Goal: Task Accomplishment & Management: Complete application form

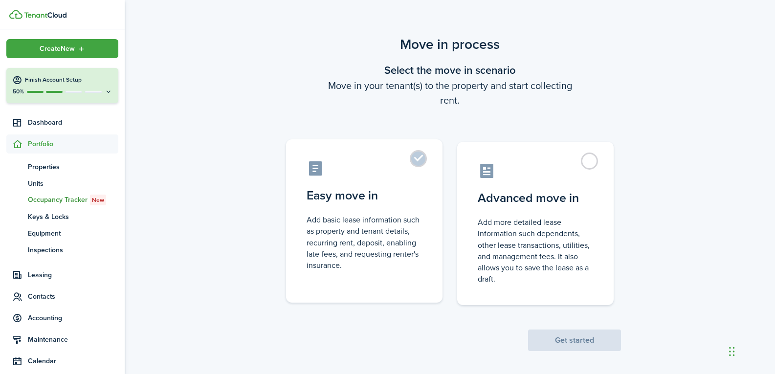
click at [416, 157] on label "Easy move in Add basic lease information such as property and tenant details, r…" at bounding box center [364, 220] width 156 height 163
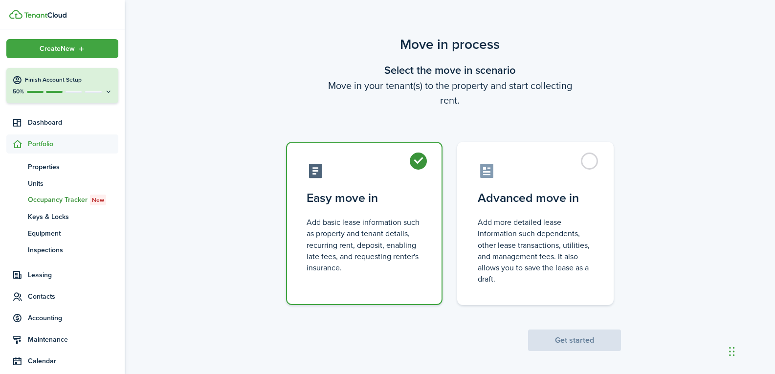
radio input "true"
click at [554, 338] on button "Get started" at bounding box center [574, 341] width 93 height 22
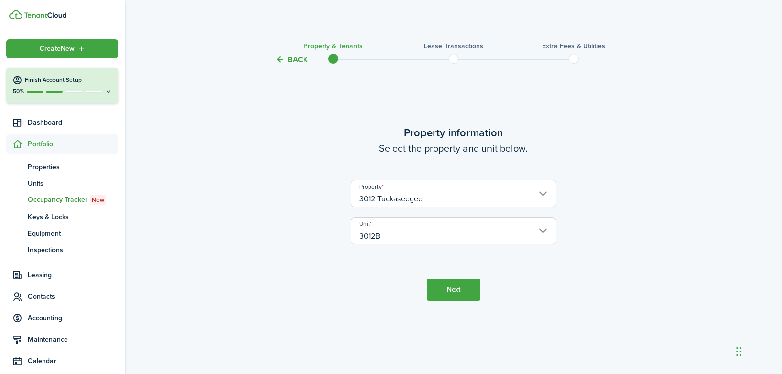
click at [448, 291] on button "Next" at bounding box center [454, 290] width 54 height 22
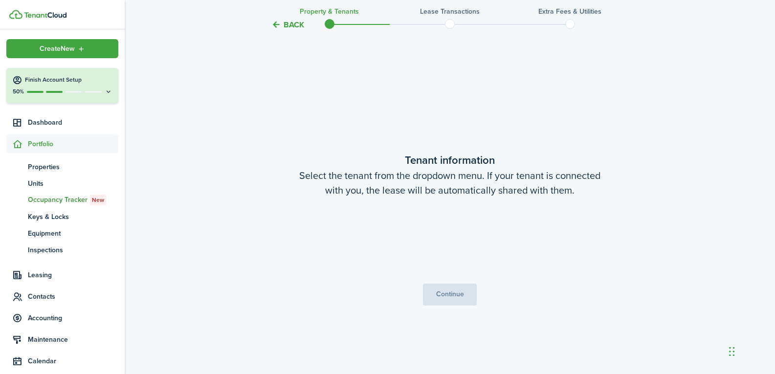
scroll to position [309, 0]
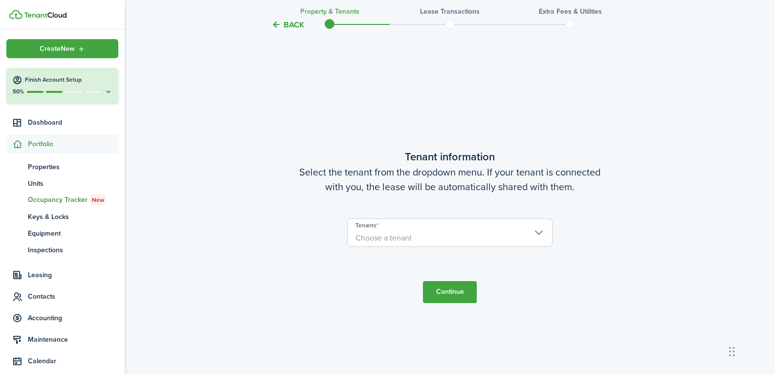
click at [419, 241] on span "Choose a tenant" at bounding box center [450, 238] width 204 height 17
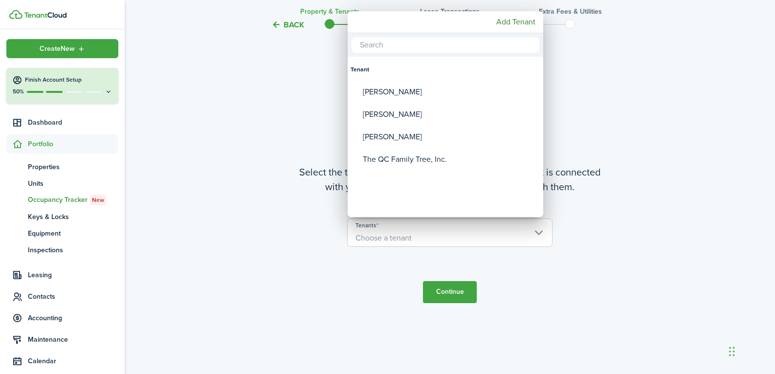
click at [283, 256] on div at bounding box center [388, 187] width 932 height 531
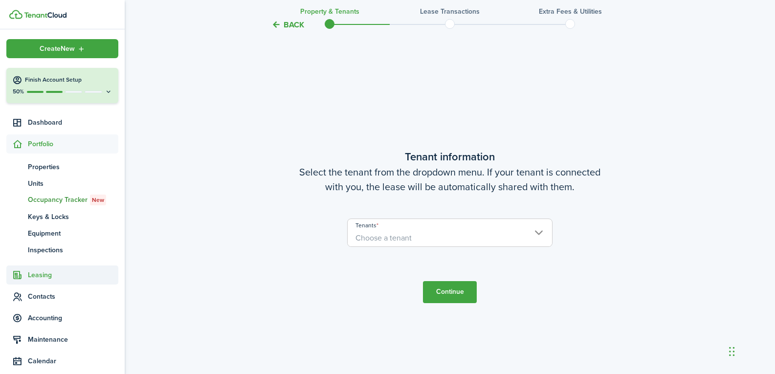
click at [53, 273] on span "Leasing" at bounding box center [73, 275] width 90 height 10
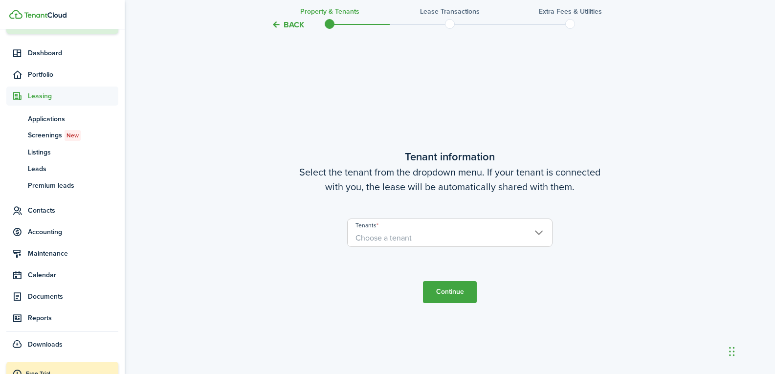
scroll to position [82, 0]
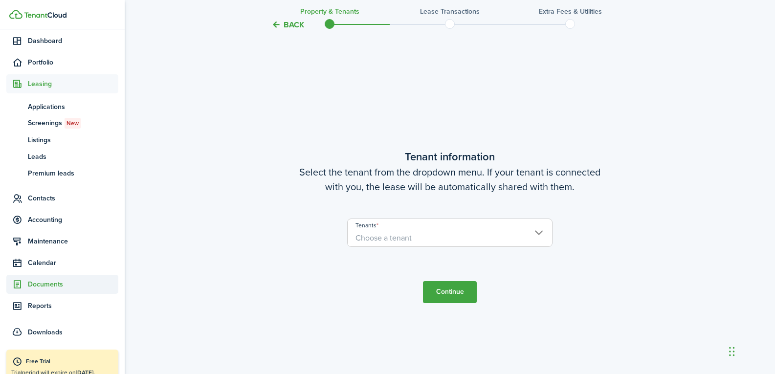
click at [54, 283] on span "Documents" at bounding box center [73, 284] width 90 height 10
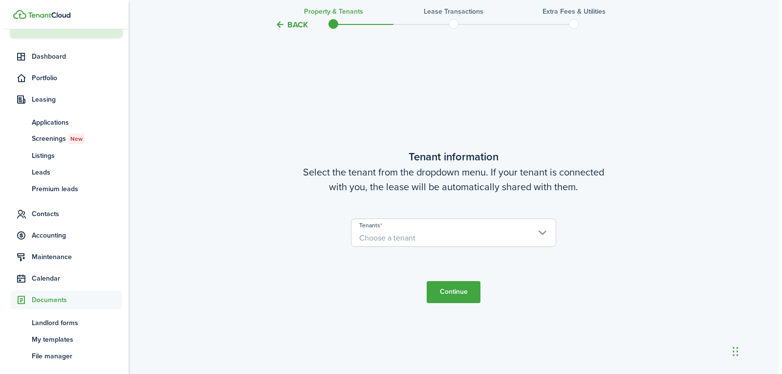
scroll to position [64, 0]
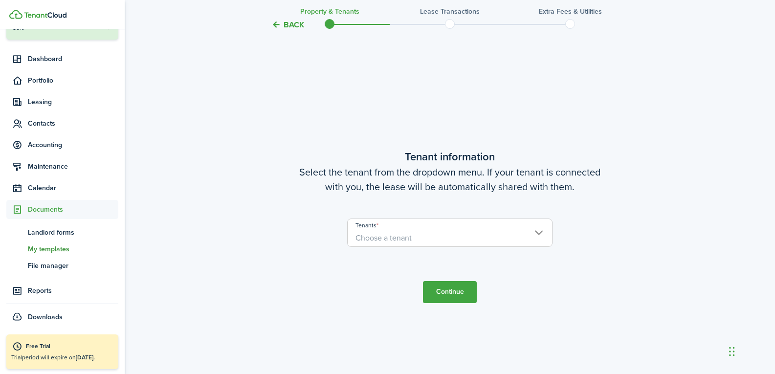
click at [65, 247] on span "My templates" at bounding box center [73, 249] width 90 height 10
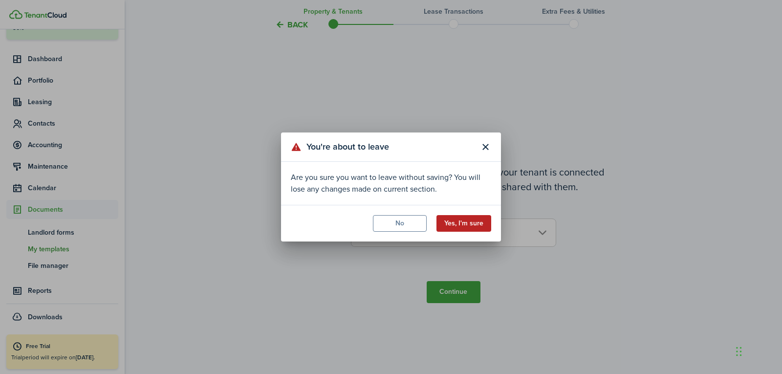
click at [459, 222] on button "Yes, I'm sure" at bounding box center [464, 223] width 55 height 17
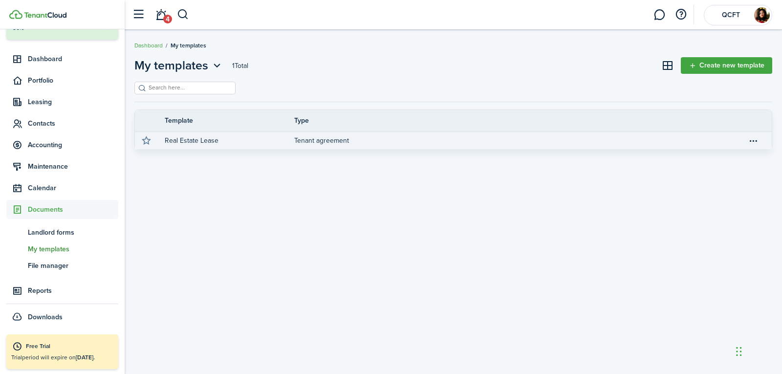
click at [404, 143] on link "Tenant agreement" at bounding box center [520, 141] width 453 height 18
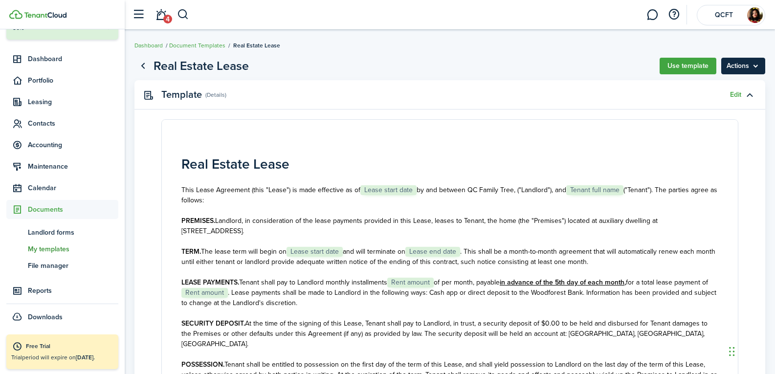
click at [739, 71] on menu-btn "Actions" at bounding box center [743, 66] width 44 height 17
click at [629, 70] on page-view-header "Real Estate Lease Use template Actions" at bounding box center [449, 66] width 631 height 19
click at [682, 65] on button "Use template" at bounding box center [688, 66] width 57 height 17
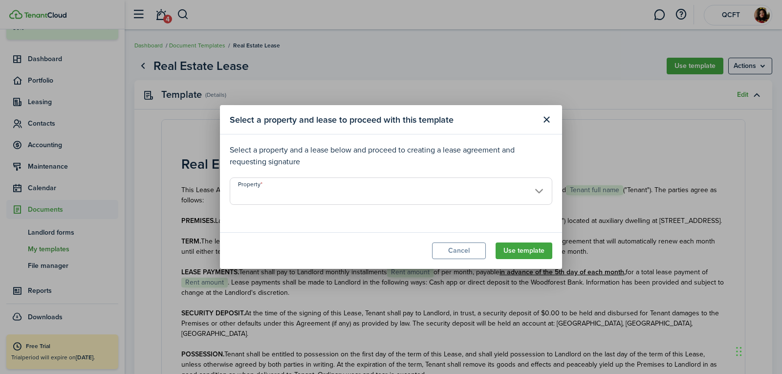
click at [418, 197] on input "Property" at bounding box center [391, 191] width 323 height 27
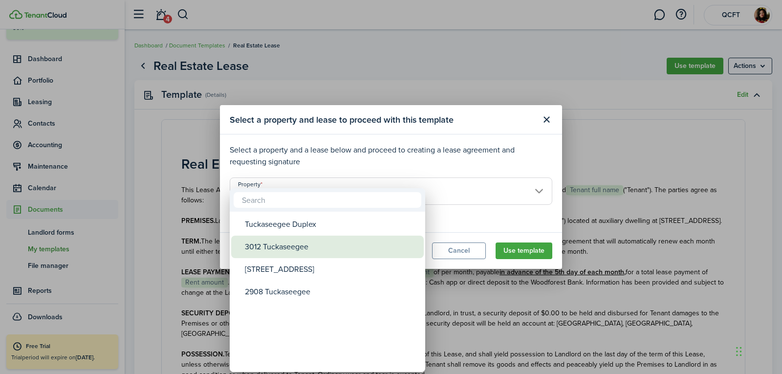
click at [316, 244] on div "3012 Tuckaseegee" at bounding box center [331, 247] width 173 height 22
type input "3012 Tuckaseegee"
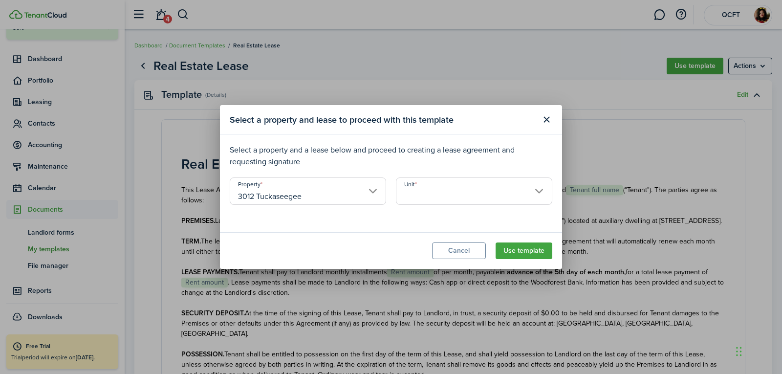
click at [415, 198] on input "Unit" at bounding box center [474, 191] width 156 height 27
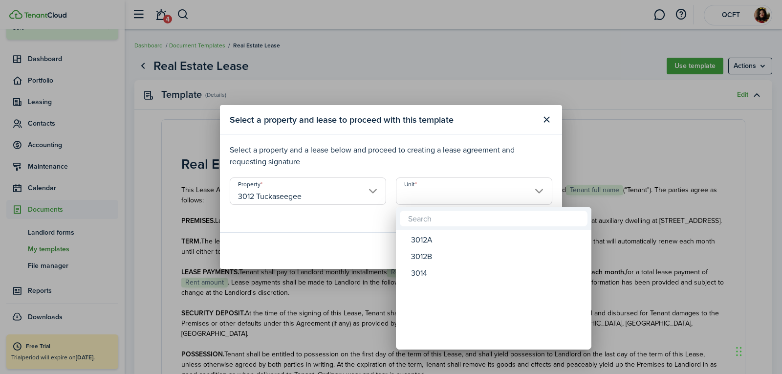
click at [336, 221] on div at bounding box center [391, 187] width 939 height 531
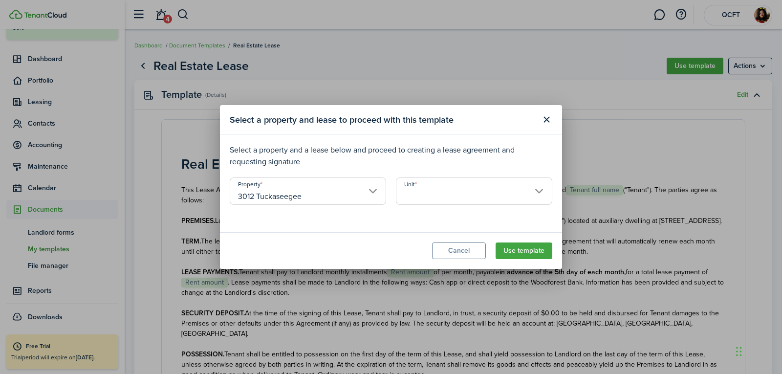
click at [438, 189] on input "Unit" at bounding box center [474, 191] width 156 height 27
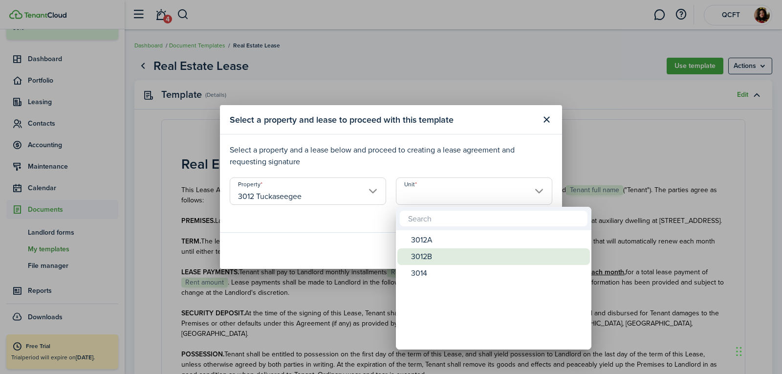
click at [429, 256] on div "3012B" at bounding box center [497, 256] width 173 height 17
type input "3012B"
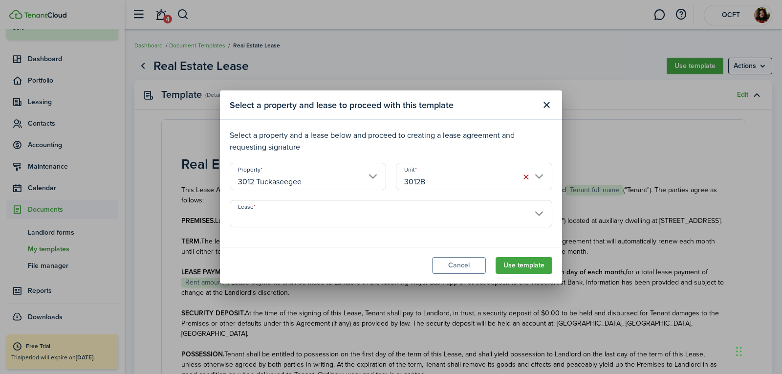
click at [401, 223] on input "Lease" at bounding box center [391, 213] width 323 height 27
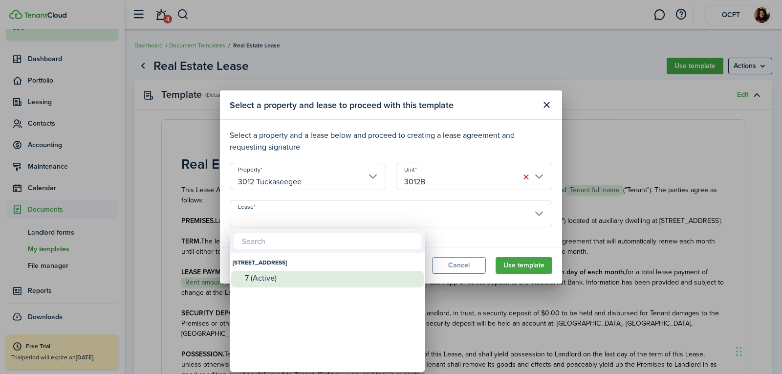
click at [281, 276] on div "7 (Active)" at bounding box center [331, 278] width 173 height 9
type input "[STREET_ADDRESS]. Lease #7 (Active)"
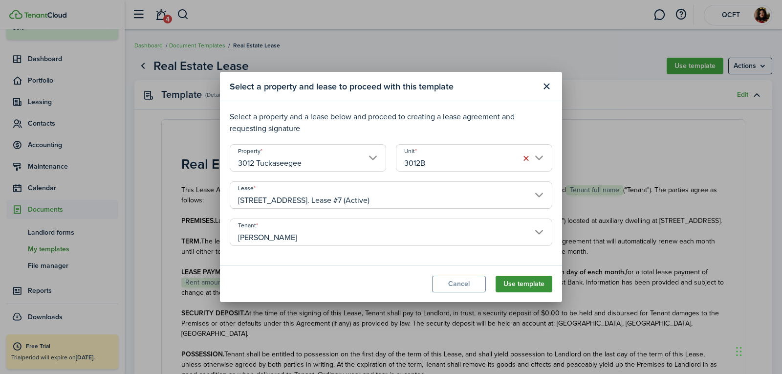
click at [528, 283] on button "Use template" at bounding box center [524, 284] width 57 height 17
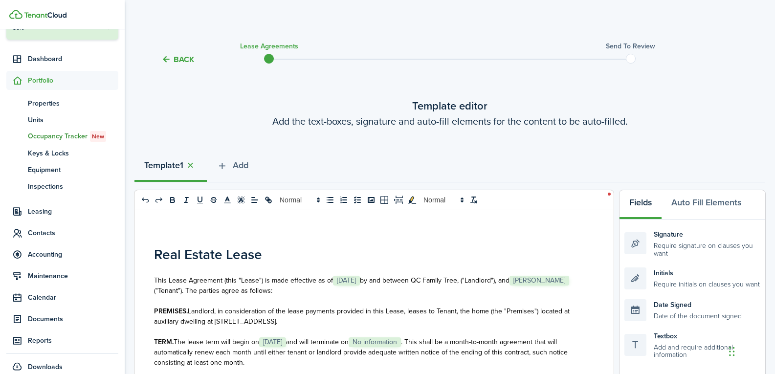
click at [178, 55] on button "Back" at bounding box center [177, 59] width 33 height 10
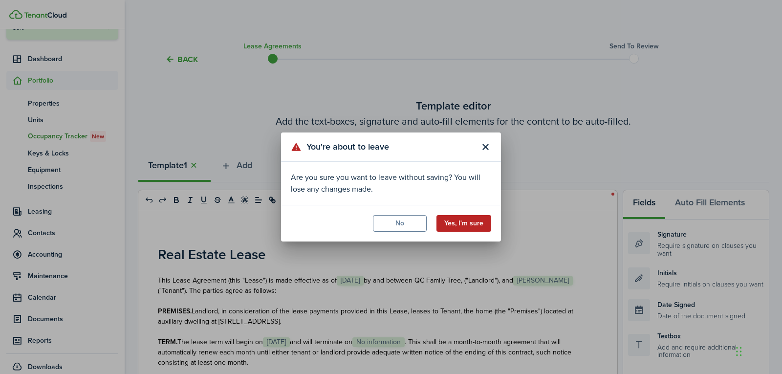
click at [447, 220] on button "Yes, I'm sure" at bounding box center [464, 223] width 55 height 17
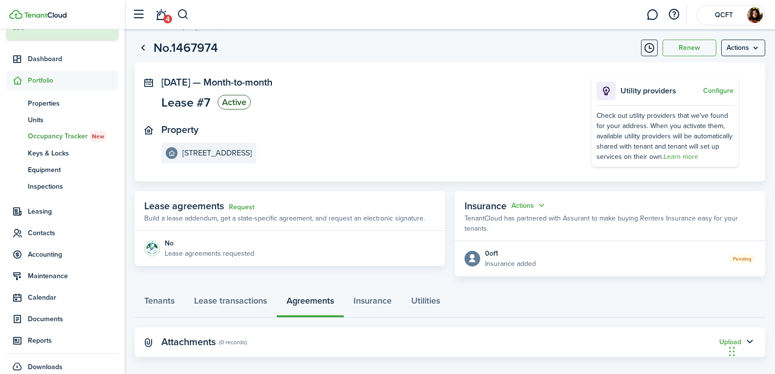
scroll to position [28, 0]
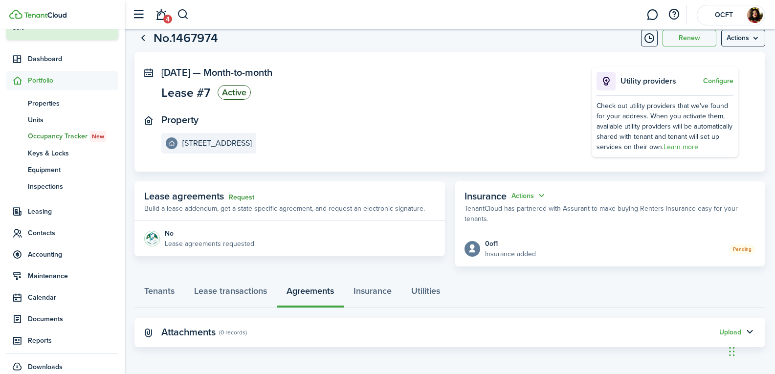
click at [237, 198] on link "Request" at bounding box center [241, 198] width 25 height 8
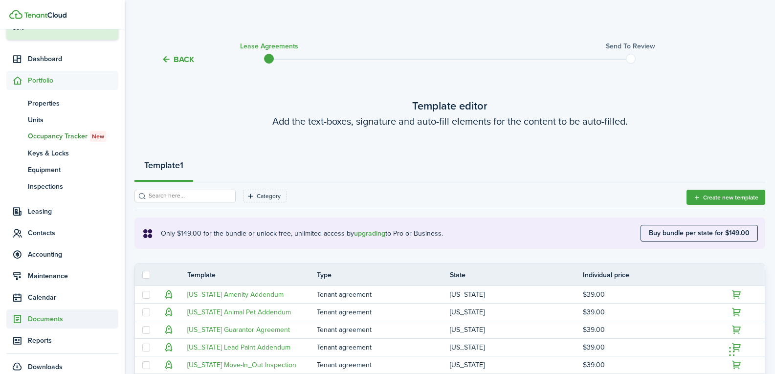
click at [50, 317] on span "Documents" at bounding box center [73, 319] width 90 height 10
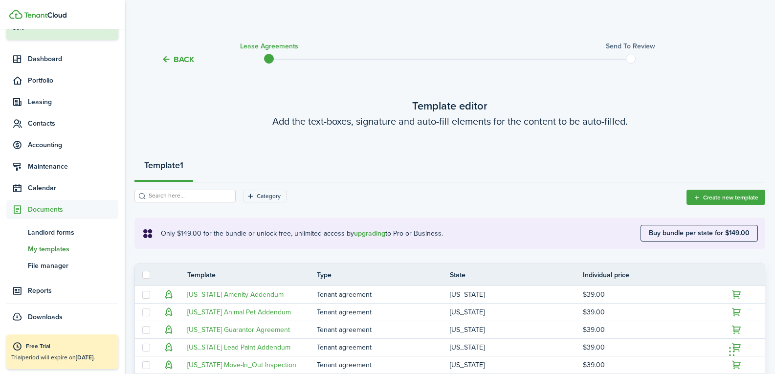
click at [56, 242] on link "tm My templates" at bounding box center [62, 249] width 112 height 17
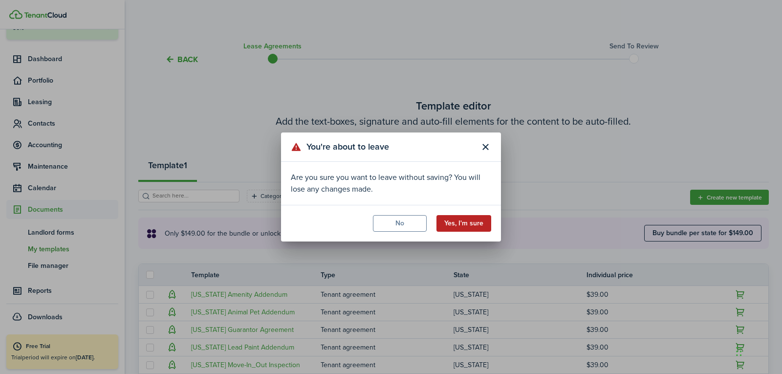
click at [463, 220] on button "Yes, I'm sure" at bounding box center [464, 223] width 55 height 17
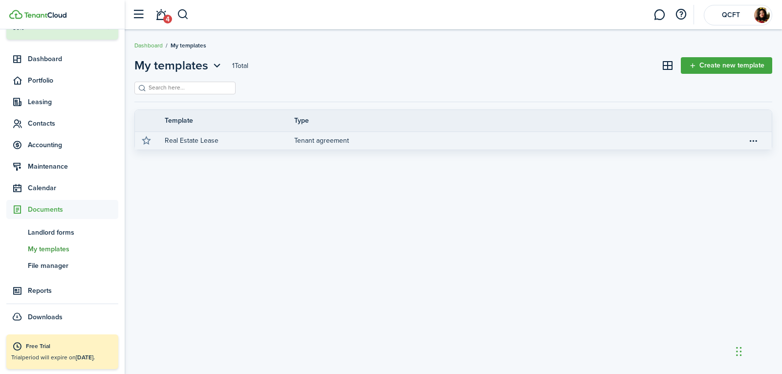
click at [745, 138] on link "Tenant agreement" at bounding box center [520, 141] width 453 height 18
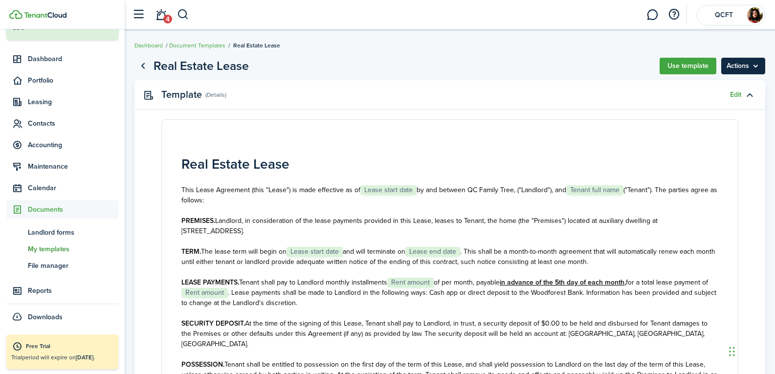
click at [741, 66] on menu-btn "Actions" at bounding box center [743, 66] width 44 height 17
click at [707, 100] on button "Preview" at bounding box center [723, 104] width 86 height 17
click at [731, 70] on menu-btn "Actions" at bounding box center [743, 66] width 44 height 17
click at [704, 89] on button "Print" at bounding box center [723, 87] width 86 height 17
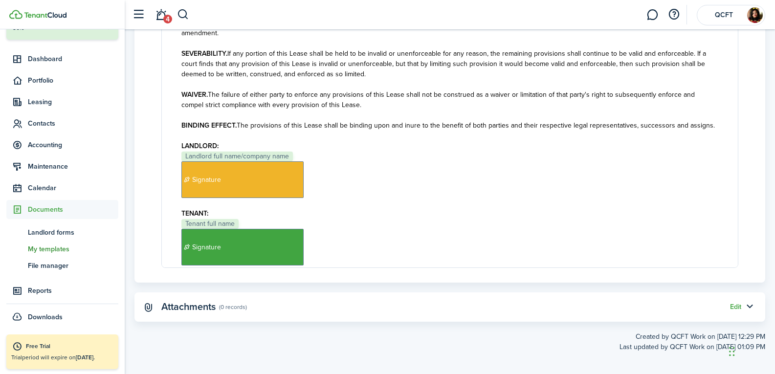
scroll to position [1134, 0]
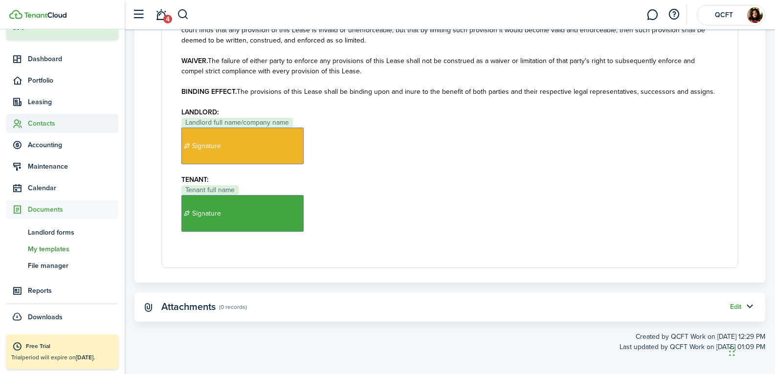
click at [27, 123] on sidebar-link-icon at bounding box center [17, 123] width 22 height 10
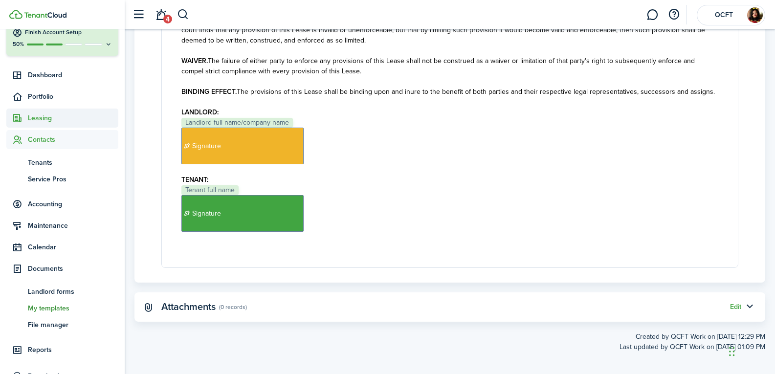
scroll to position [47, 0]
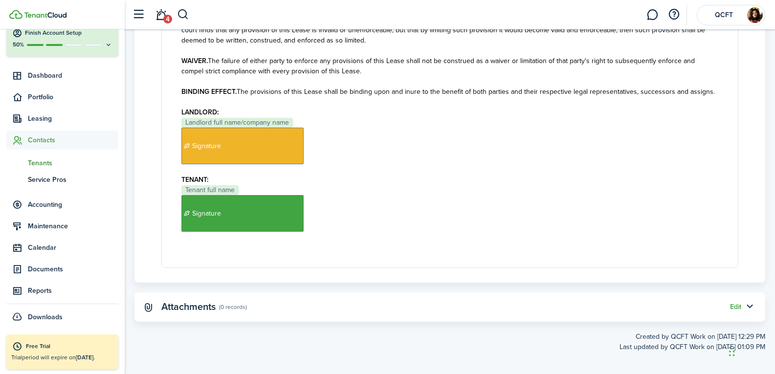
click at [46, 160] on span "Tenants" at bounding box center [73, 163] width 90 height 10
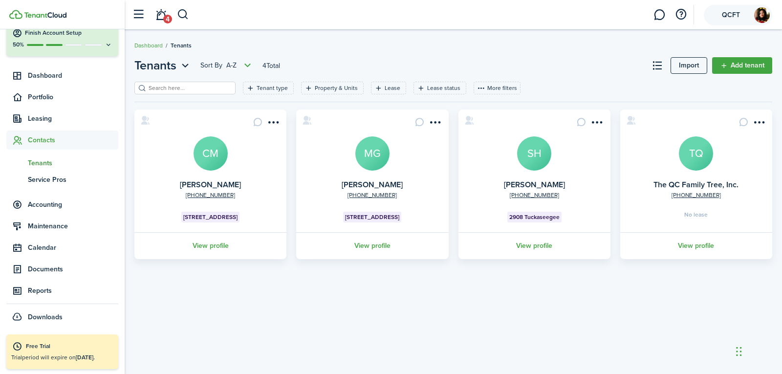
click at [759, 14] on img at bounding box center [763, 15] width 16 height 16
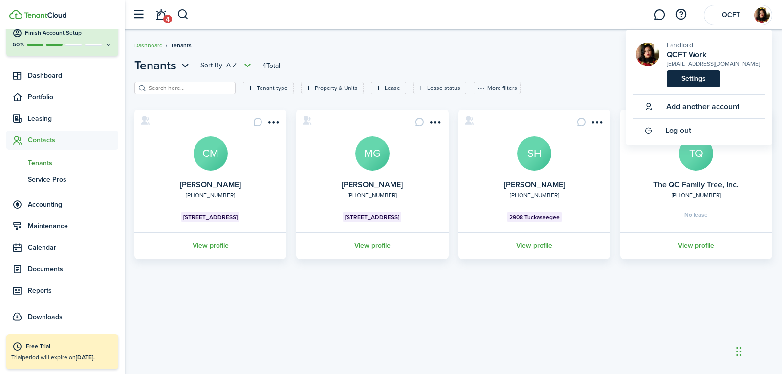
click at [692, 75] on link "Settings" at bounding box center [694, 78] width 54 height 17
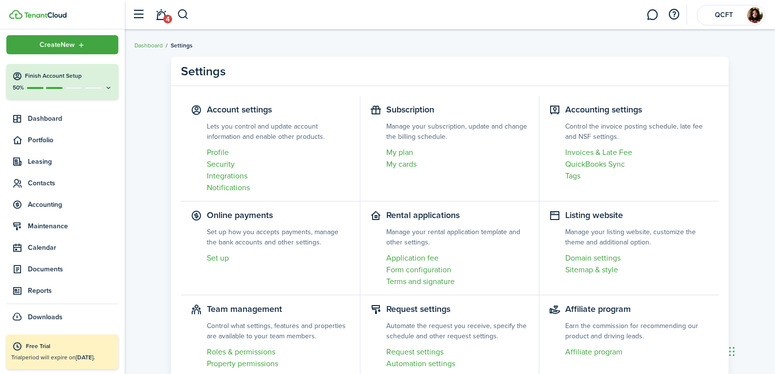
scroll to position [4, 0]
click at [214, 154] on link "Profile" at bounding box center [278, 153] width 143 height 12
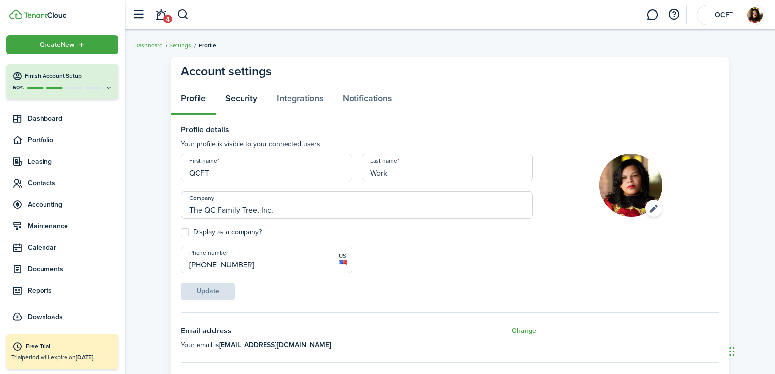
click at [242, 106] on link "Security" at bounding box center [241, 100] width 51 height 29
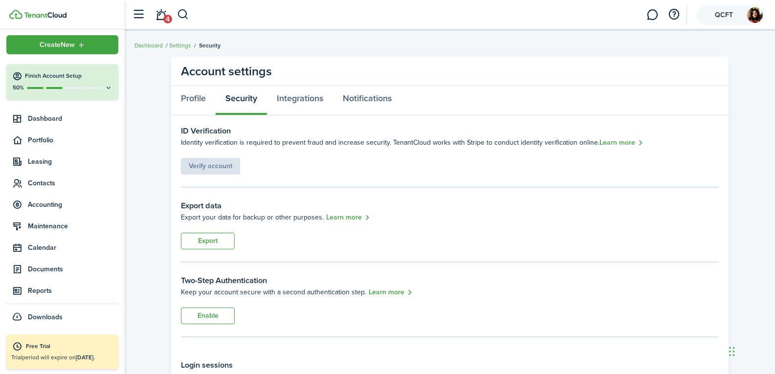
click at [753, 19] on img at bounding box center [755, 15] width 16 height 16
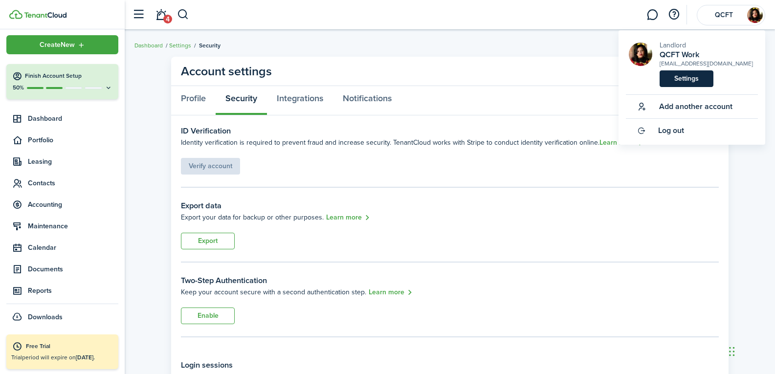
click at [692, 79] on link "Settings" at bounding box center [687, 78] width 54 height 17
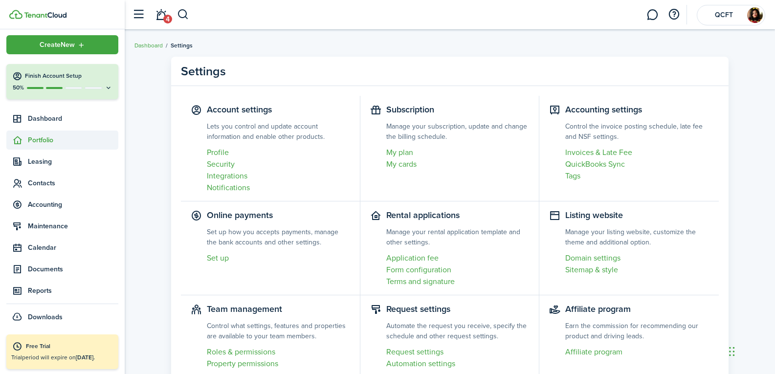
click at [55, 144] on span "Portfolio" at bounding box center [73, 140] width 90 height 10
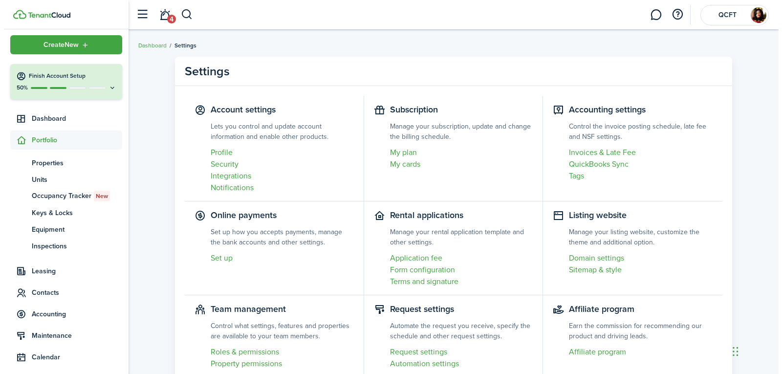
scroll to position [47, 0]
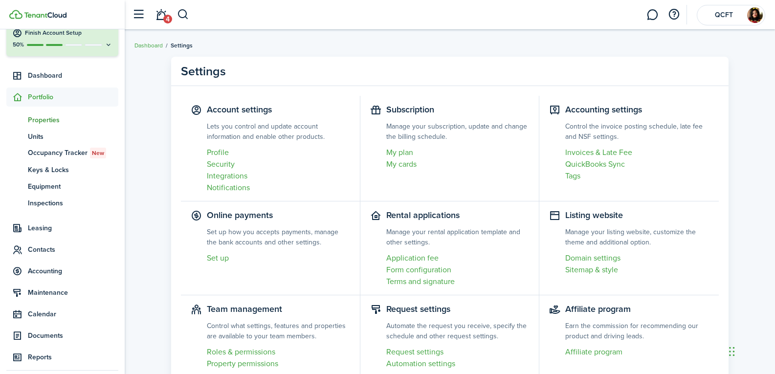
click at [47, 115] on span "Properties" at bounding box center [73, 120] width 90 height 10
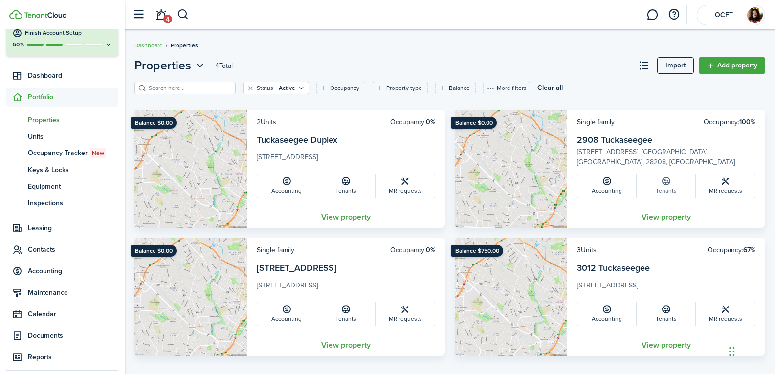
click at [667, 189] on link "Tenants" at bounding box center [666, 185] width 59 height 23
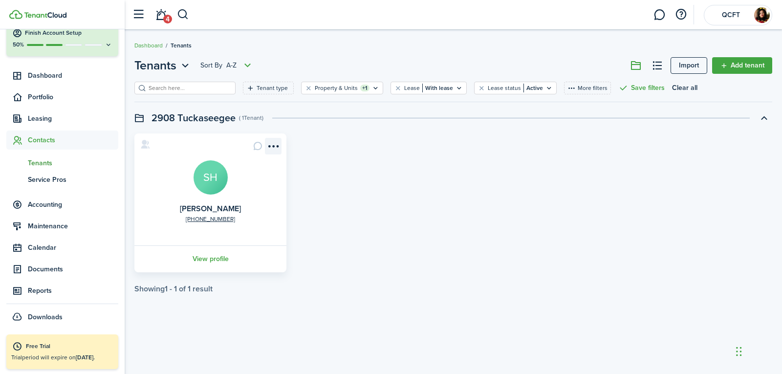
click at [275, 148] on menu-btn-icon "Open menu" at bounding box center [273, 146] width 17 height 17
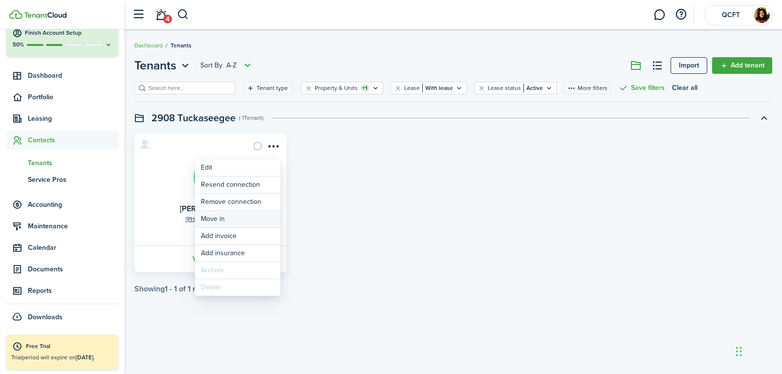
click at [252, 216] on link "Move in" at bounding box center [238, 219] width 86 height 17
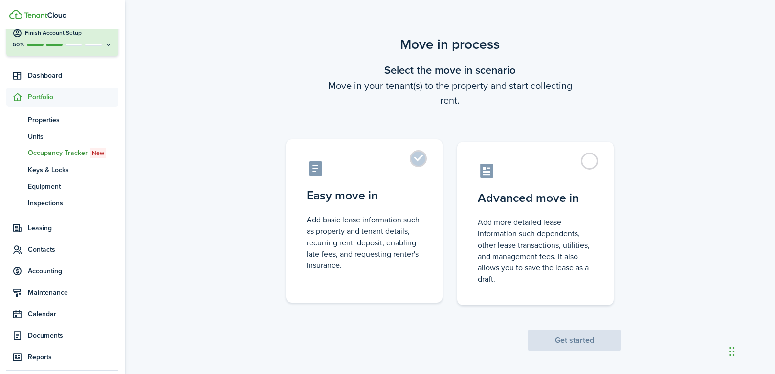
click at [418, 157] on label "Easy move in Add basic lease information such as property and tenant details, r…" at bounding box center [364, 220] width 156 height 163
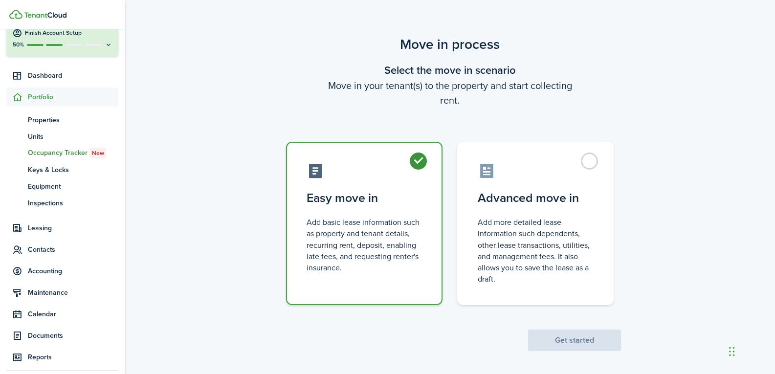
radio input "true"
click at [575, 341] on button "Get started" at bounding box center [574, 341] width 93 height 22
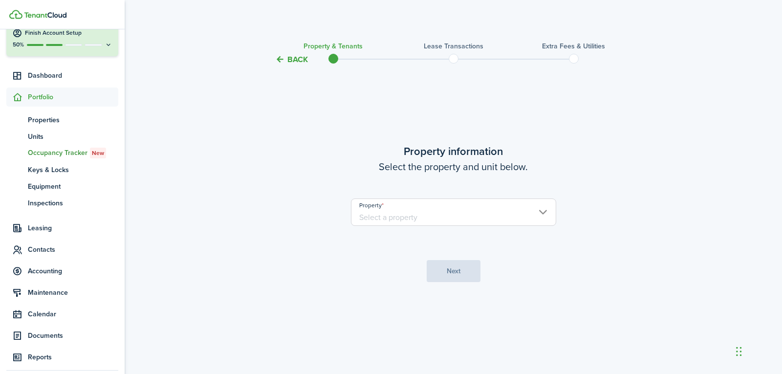
click at [520, 214] on input "Property" at bounding box center [453, 212] width 205 height 27
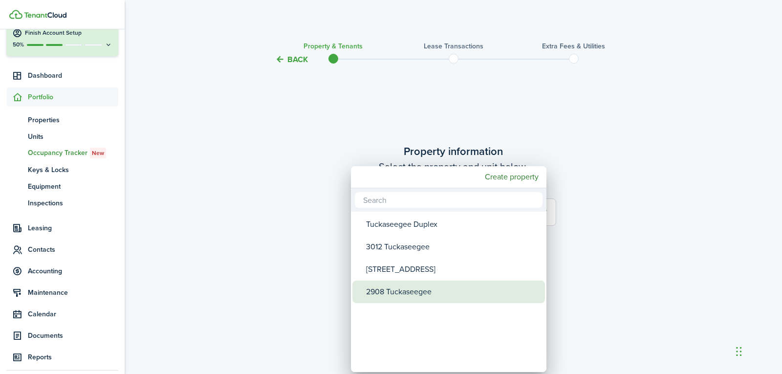
click at [446, 290] on div "2908 Tuckaseegee" at bounding box center [452, 292] width 173 height 22
type input "2908 Tuckaseegee"
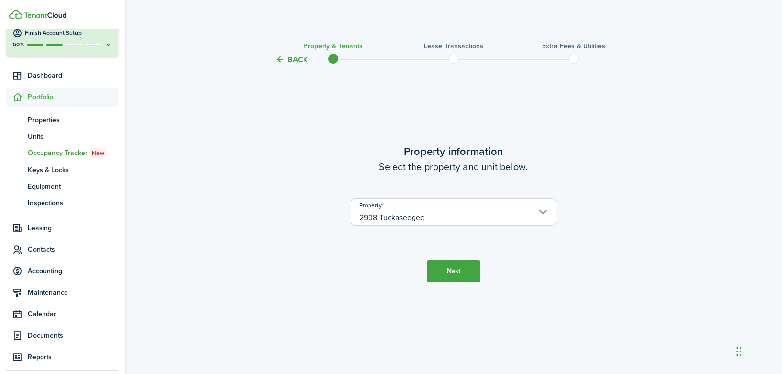
click at [464, 268] on button "Next" at bounding box center [454, 271] width 54 height 22
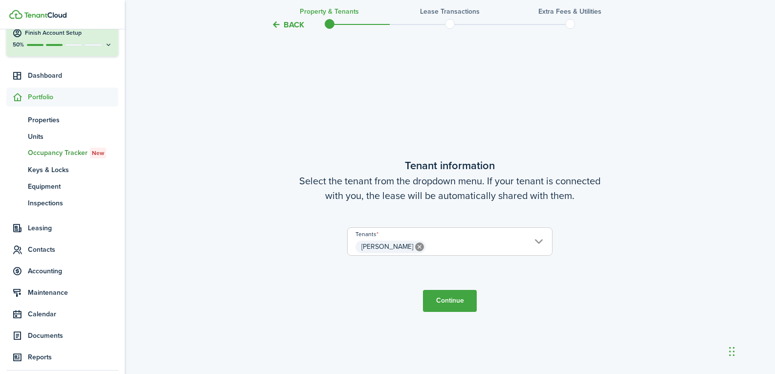
scroll to position [309, 0]
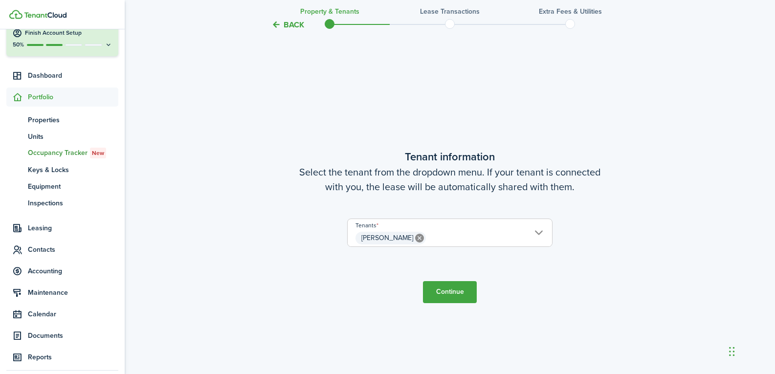
click at [450, 294] on button "Continue" at bounding box center [450, 292] width 54 height 22
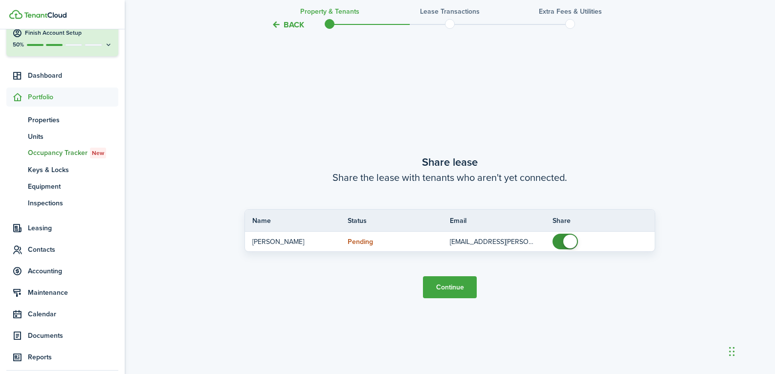
scroll to position [683, 0]
click at [453, 286] on button "Continue" at bounding box center [450, 287] width 54 height 22
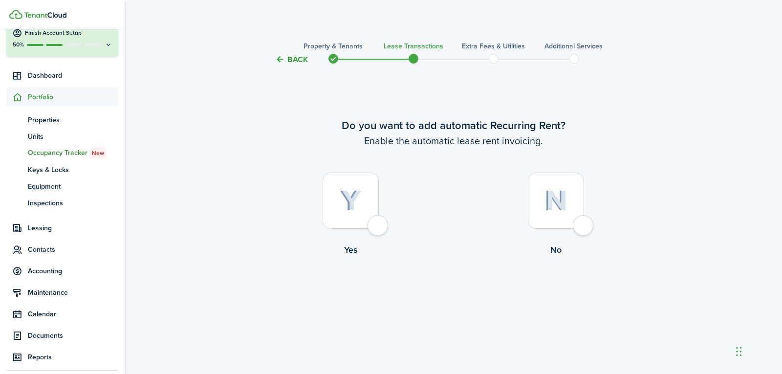
click at [379, 224] on div at bounding box center [351, 201] width 56 height 56
radio input "true"
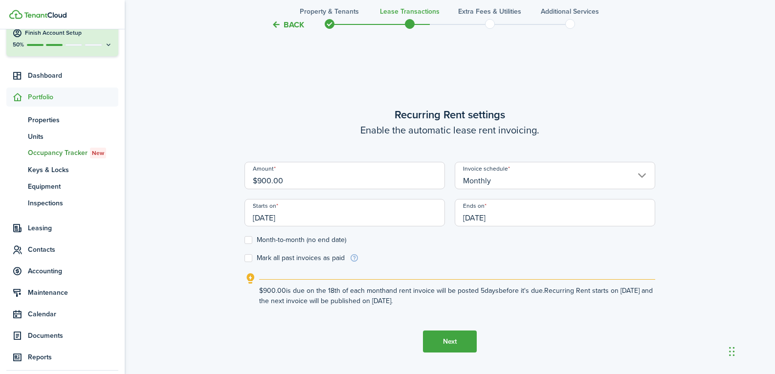
scroll to position [309, 0]
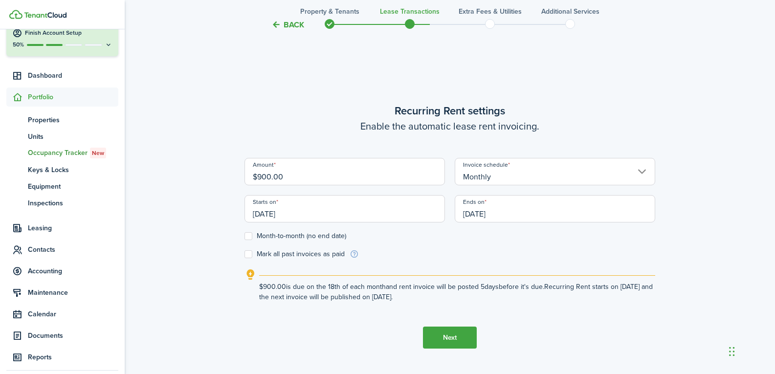
click at [320, 212] on input "[DATE]" at bounding box center [345, 208] width 200 height 27
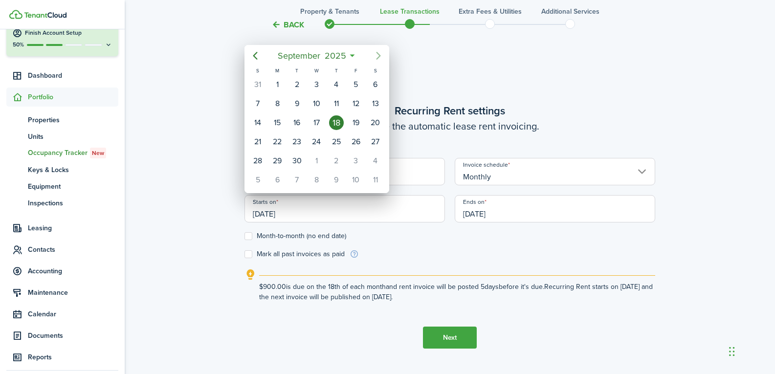
click at [375, 56] on icon "Next page" at bounding box center [379, 56] width 12 height 12
click at [316, 82] on div "1" at bounding box center [316, 84] width 15 height 15
type input "[DATE]"
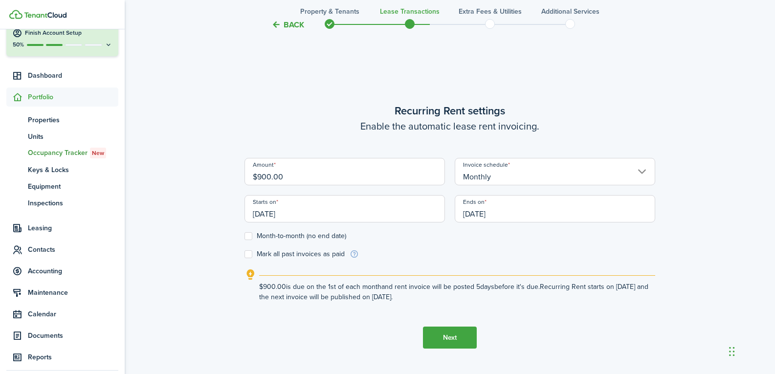
click at [500, 215] on input "[DATE]" at bounding box center [555, 208] width 200 height 27
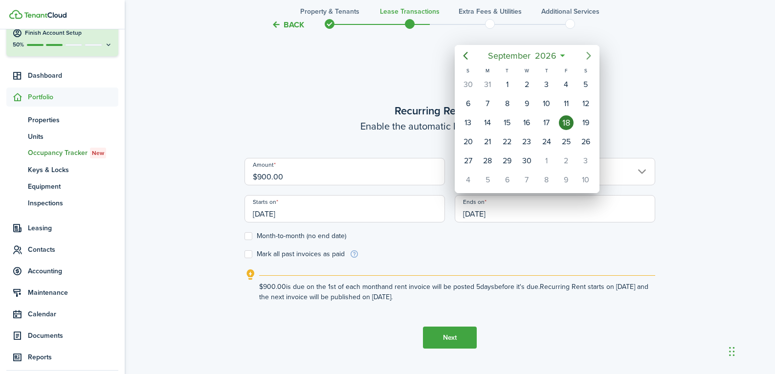
click at [587, 55] on icon "Next page" at bounding box center [589, 56] width 12 height 12
click at [590, 52] on icon "Next page" at bounding box center [589, 56] width 12 height 12
click at [547, 159] on div "31" at bounding box center [546, 161] width 15 height 15
type input "[DATE]"
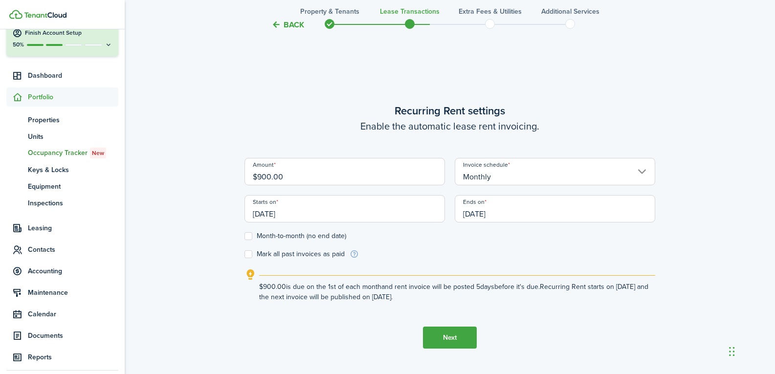
click at [455, 337] on button "Next" at bounding box center [450, 338] width 54 height 22
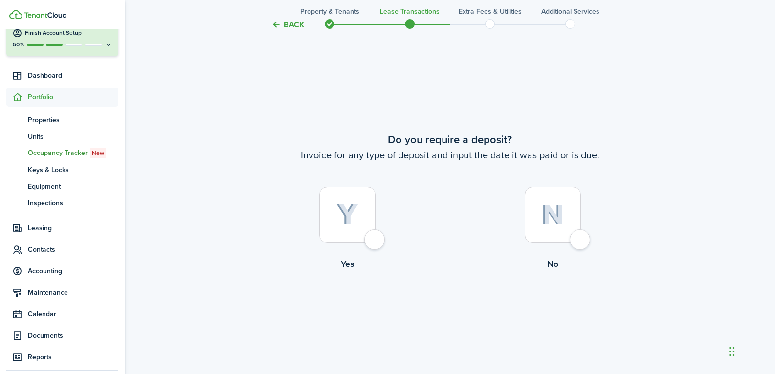
scroll to position [683, 0]
click at [575, 239] on div at bounding box center [553, 214] width 56 height 56
radio input "true"
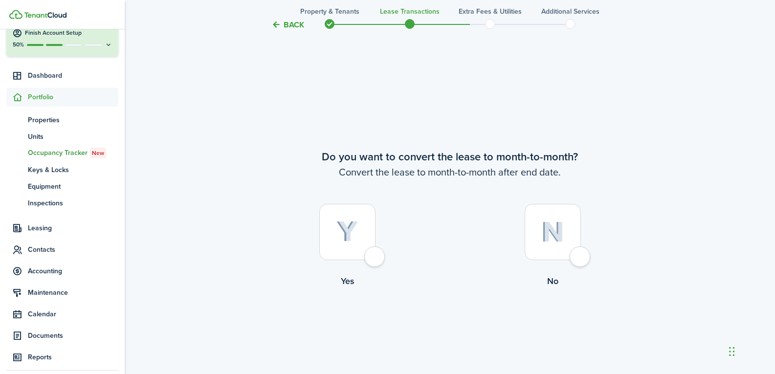
scroll to position [1057, 0]
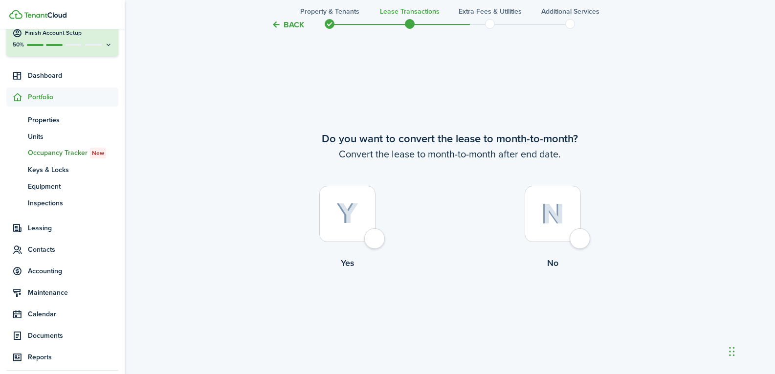
click at [373, 242] on div at bounding box center [347, 214] width 56 height 56
radio input "true"
click at [464, 310] on button "Continue" at bounding box center [450, 310] width 54 height 22
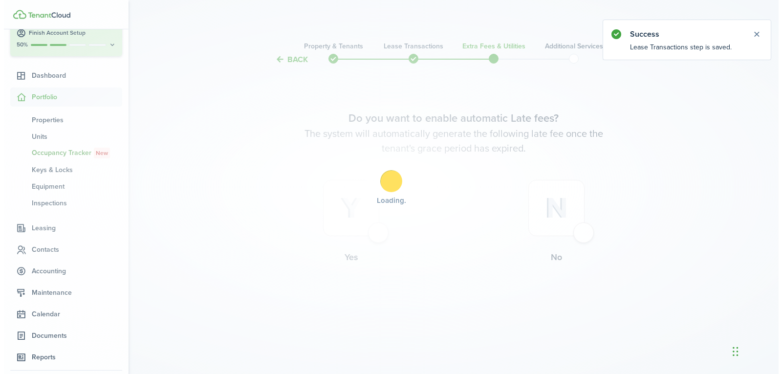
scroll to position [0, 0]
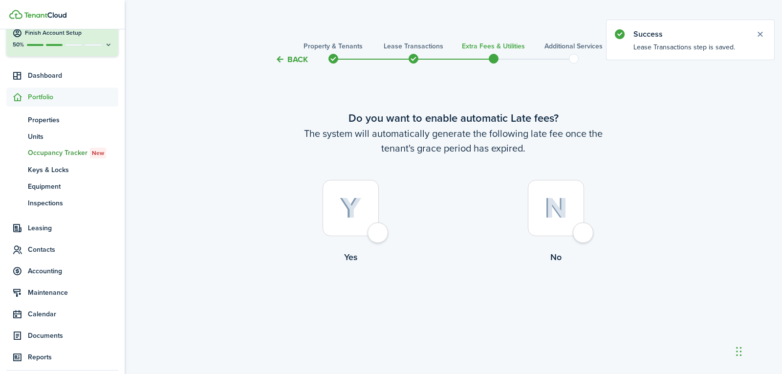
click at [578, 228] on div at bounding box center [556, 208] width 56 height 56
radio input "true"
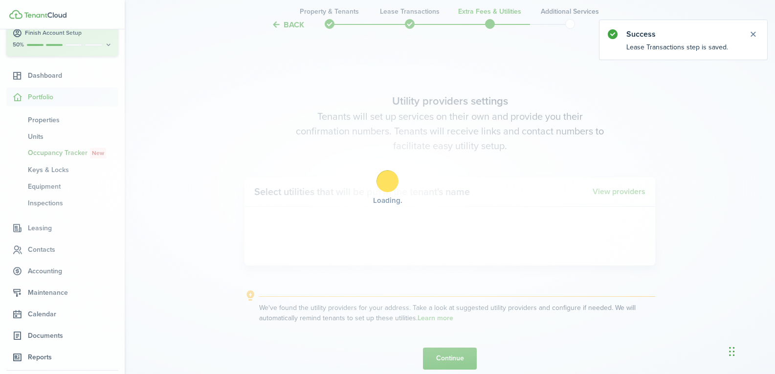
scroll to position [309, 0]
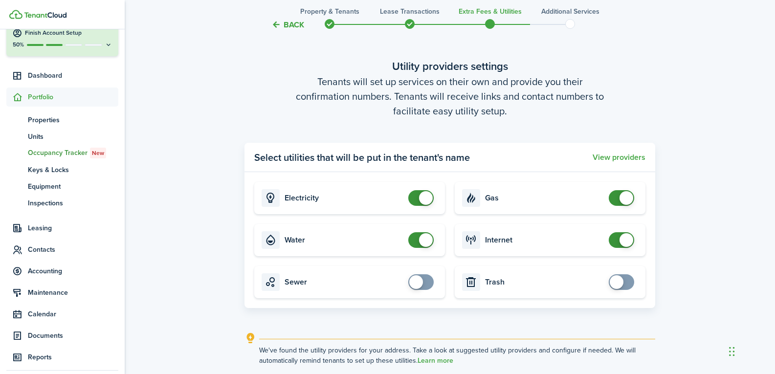
checkbox input "false"
click at [620, 199] on span at bounding box center [627, 198] width 14 height 14
checkbox input "false"
click at [620, 239] on span at bounding box center [627, 240] width 14 height 14
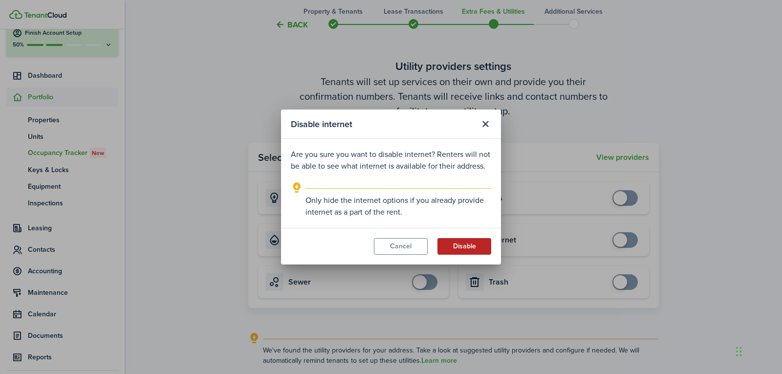
click at [452, 245] on button "Disable" at bounding box center [465, 246] width 54 height 17
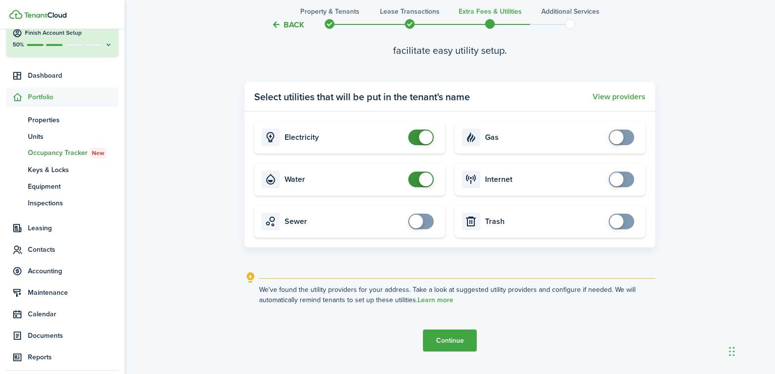
scroll to position [393, 0]
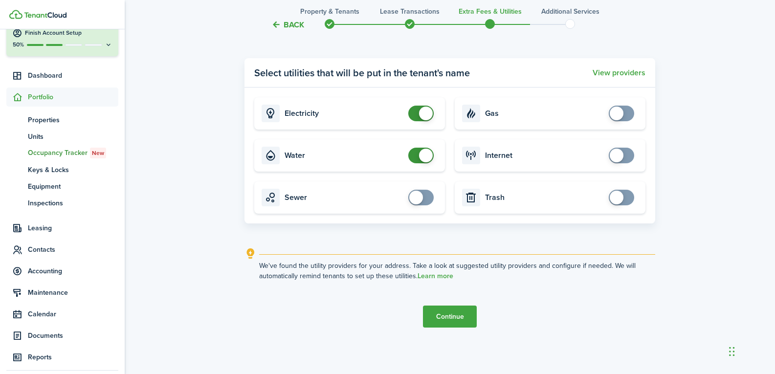
click at [467, 313] on button "Continue" at bounding box center [450, 317] width 54 height 22
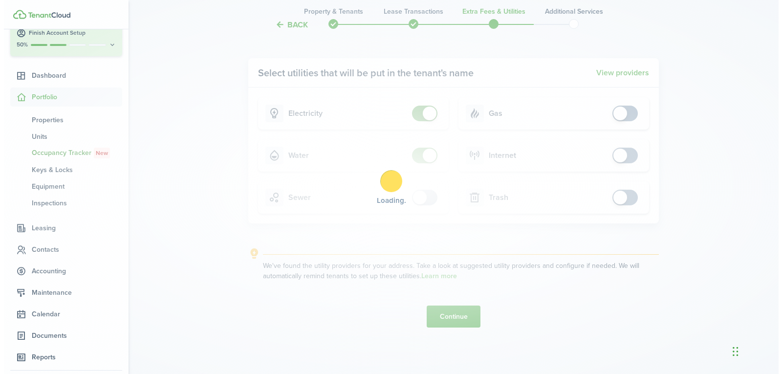
scroll to position [0, 0]
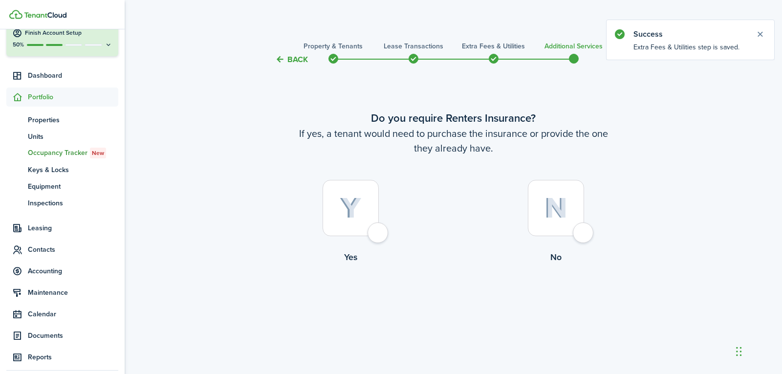
click at [379, 233] on div at bounding box center [351, 208] width 56 height 56
radio input "true"
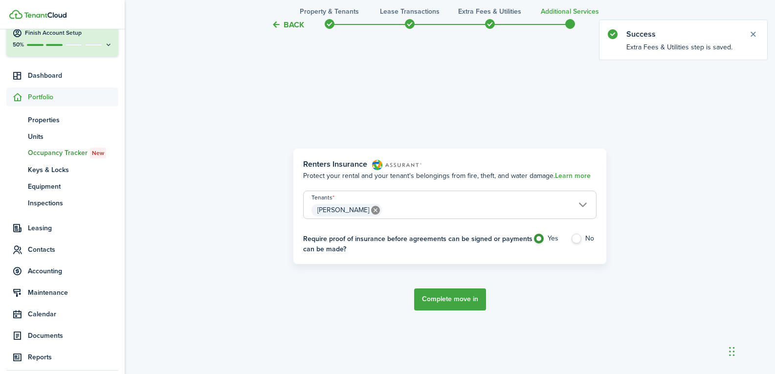
scroll to position [309, 0]
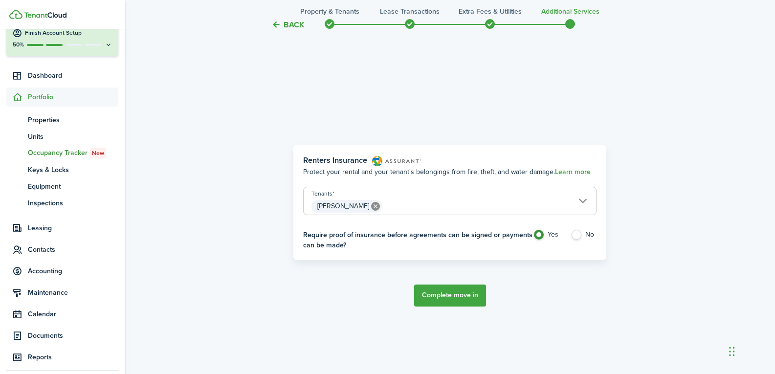
click at [460, 295] on button "Complete move in" at bounding box center [450, 296] width 72 height 22
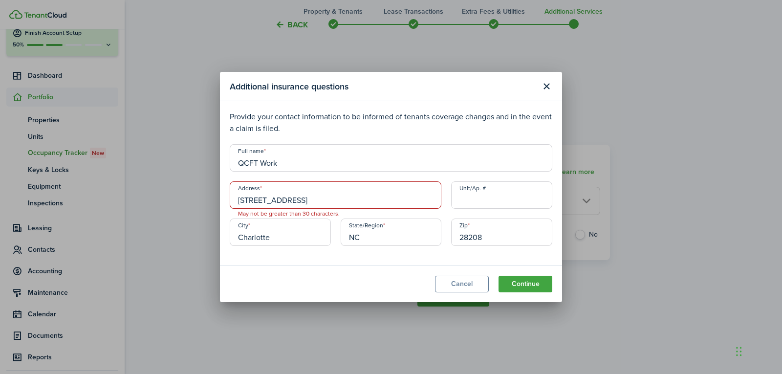
drag, startPoint x: 300, startPoint y: 164, endPoint x: 181, endPoint y: 166, distance: 118.8
click at [181, 166] on div "Additional insurance questions Provide your contact information to be informed …" at bounding box center [391, 187] width 782 height 374
type input "[PERSON_NAME]"
click at [526, 289] on button "Continue" at bounding box center [526, 284] width 54 height 17
drag, startPoint x: 318, startPoint y: 202, endPoint x: 453, endPoint y: 201, distance: 135.0
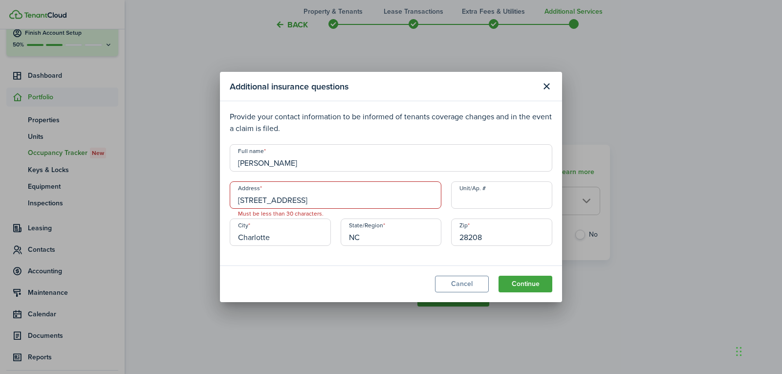
click at [453, 201] on div "Full name [PERSON_NAME] Address [STREET_ADDRESS] Must be less than 30 character…" at bounding box center [391, 199] width 333 height 111
drag, startPoint x: 404, startPoint y: 200, endPoint x: 344, endPoint y: 204, distance: 60.3
click at [404, 200] on input "[STREET_ADDRESS]" at bounding box center [336, 194] width 212 height 27
drag, startPoint x: 320, startPoint y: 201, endPoint x: 455, endPoint y: 197, distance: 135.0
click at [455, 197] on div "Full name [PERSON_NAME] Address [STREET_ADDRESS] Must be less than 30 character…" at bounding box center [391, 199] width 333 height 111
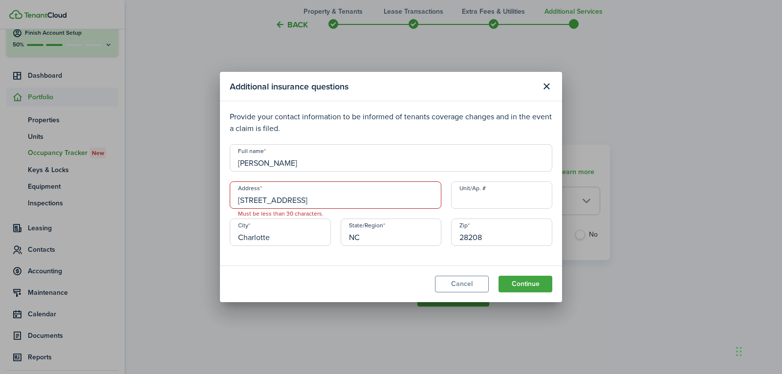
click at [435, 200] on input "[STREET_ADDRESS]" at bounding box center [336, 194] width 212 height 27
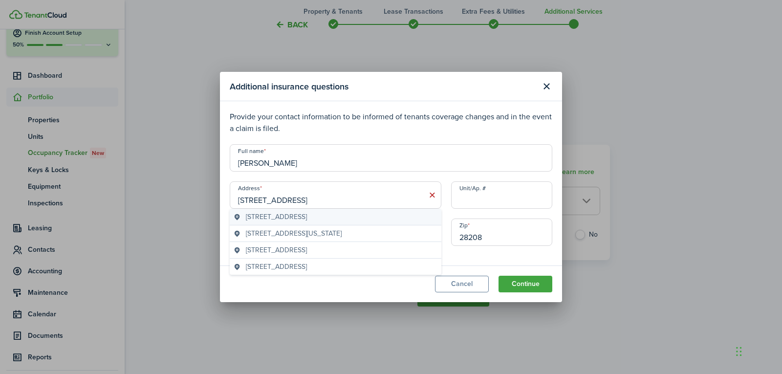
click at [252, 214] on span "[STREET_ADDRESS]" at bounding box center [276, 217] width 61 height 10
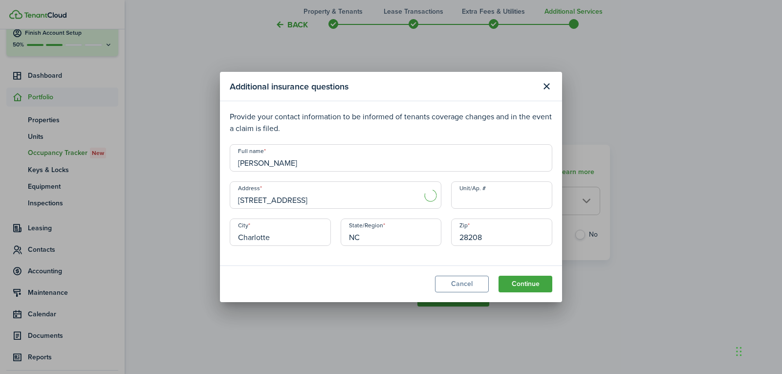
type input "[STREET_ADDRESS]"
click at [528, 284] on button "Continue" at bounding box center [526, 284] width 54 height 17
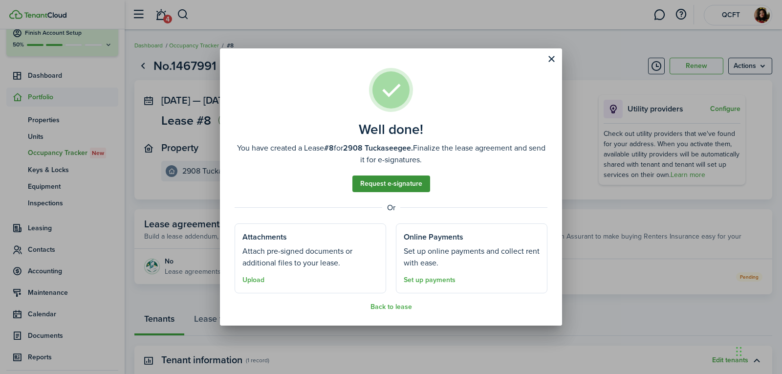
click at [397, 183] on link "Request e-signature" at bounding box center [392, 184] width 78 height 17
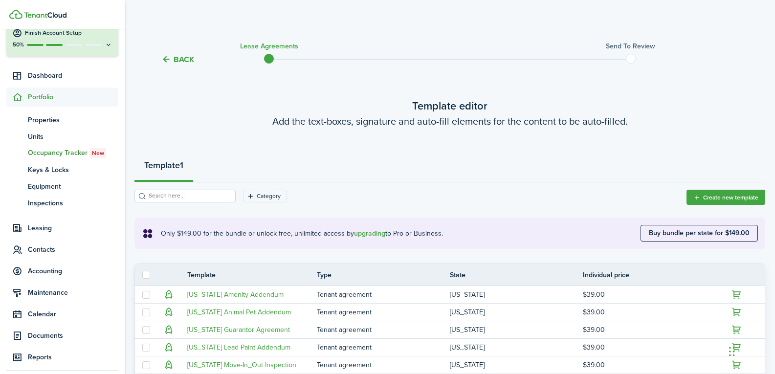
click at [204, 199] on input "search" at bounding box center [189, 195] width 86 height 9
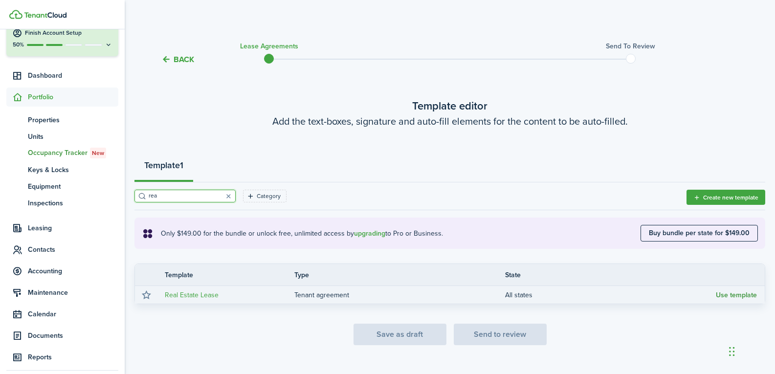
type input "rea"
click at [734, 295] on button "Use template" at bounding box center [736, 295] width 41 height 8
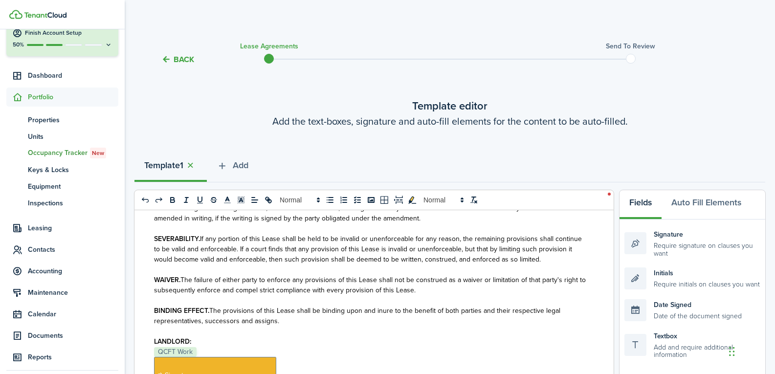
scroll to position [1372, 0]
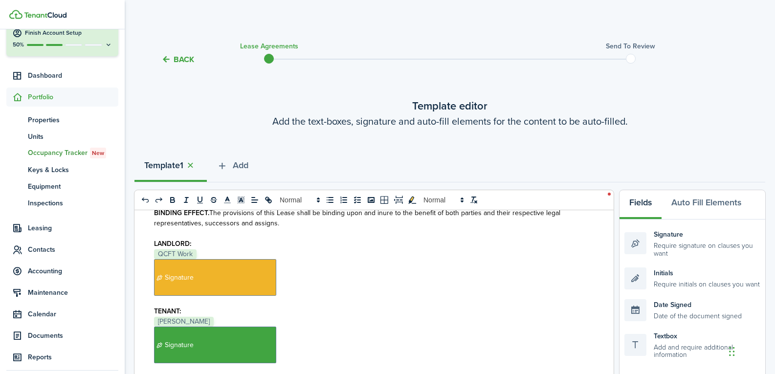
click at [180, 249] on span "QCFT Work" at bounding box center [175, 254] width 43 height 10
click at [340, 259] on p "﻿ Signature ﻿" at bounding box center [370, 277] width 433 height 37
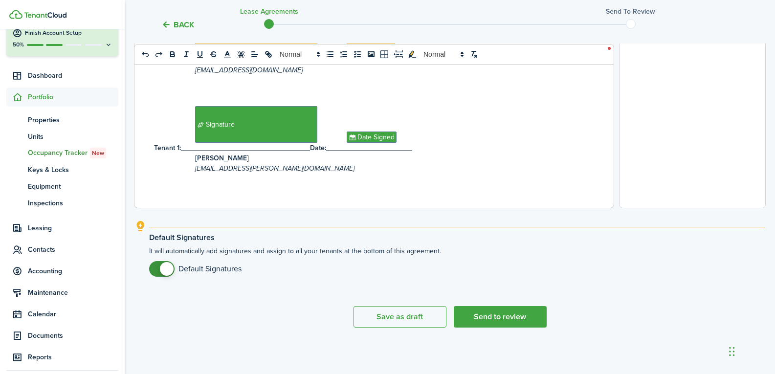
scroll to position [59, 0]
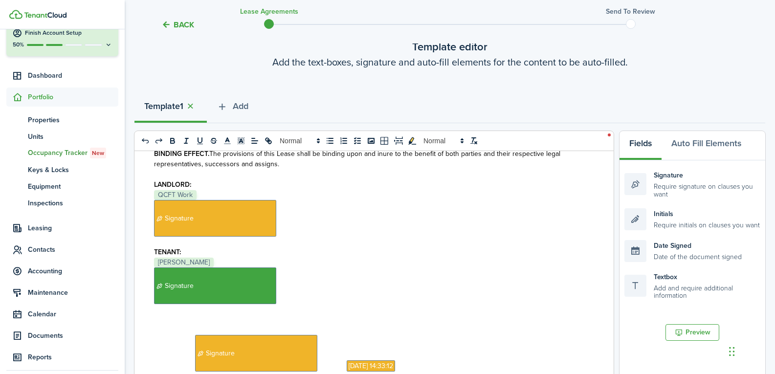
click at [159, 190] on span "QCFT Work" at bounding box center [175, 195] width 43 height 10
click at [215, 190] on p "﻿ QCFT Work ﻿" at bounding box center [370, 195] width 433 height 10
click at [695, 333] on button "Preview" at bounding box center [693, 332] width 54 height 17
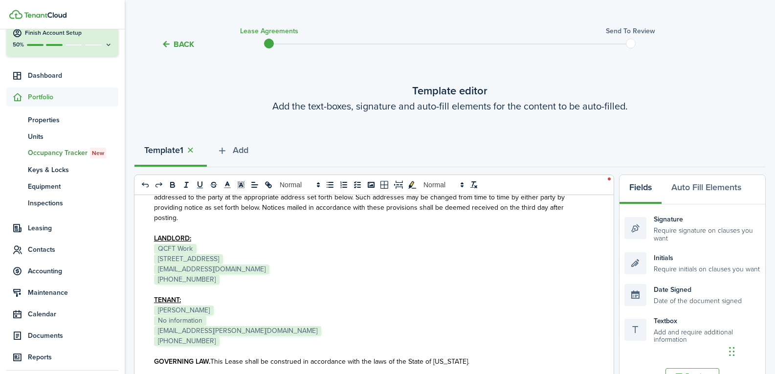
scroll to position [1066, 0]
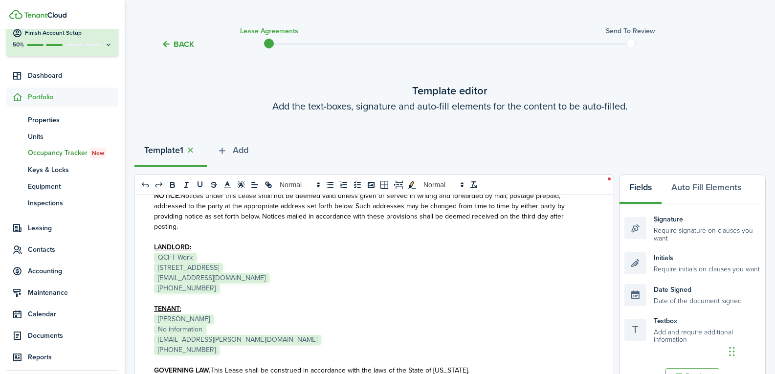
click at [209, 252] on p "﻿ QCFT Work ﻿" at bounding box center [370, 257] width 433 height 10
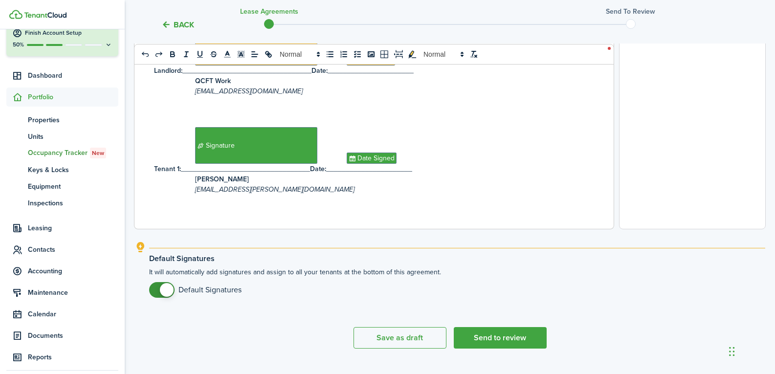
scroll to position [386, 0]
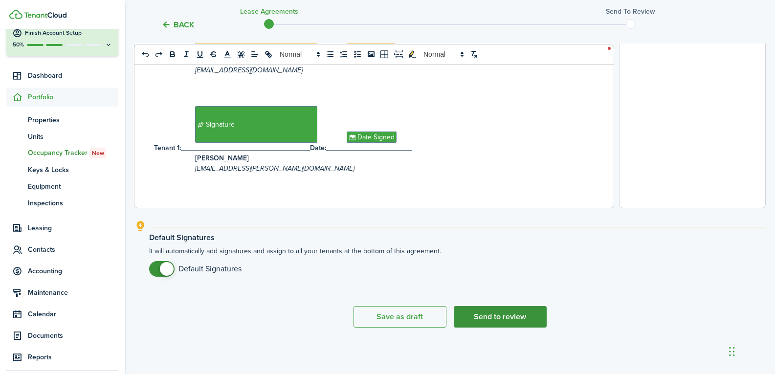
click at [506, 321] on button "Send to review" at bounding box center [500, 317] width 93 height 22
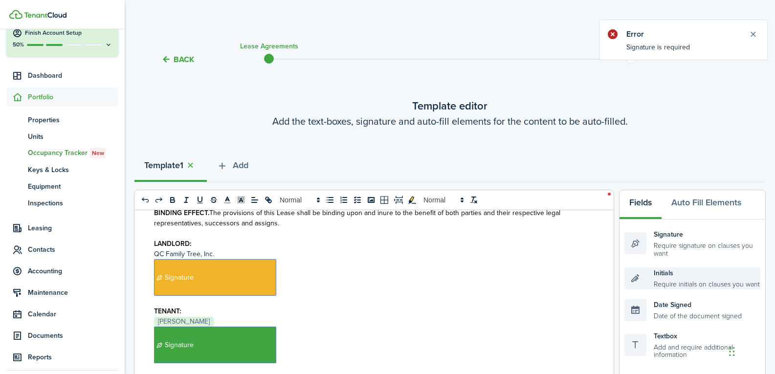
scroll to position [327, 0]
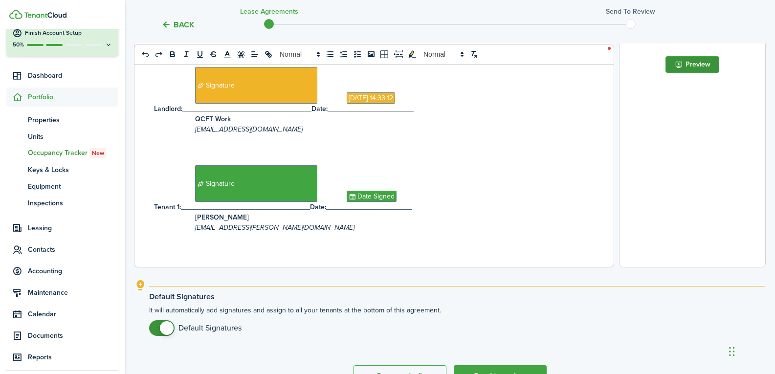
click at [695, 63] on button "Preview" at bounding box center [693, 64] width 54 height 17
